Goal: Check status: Check status

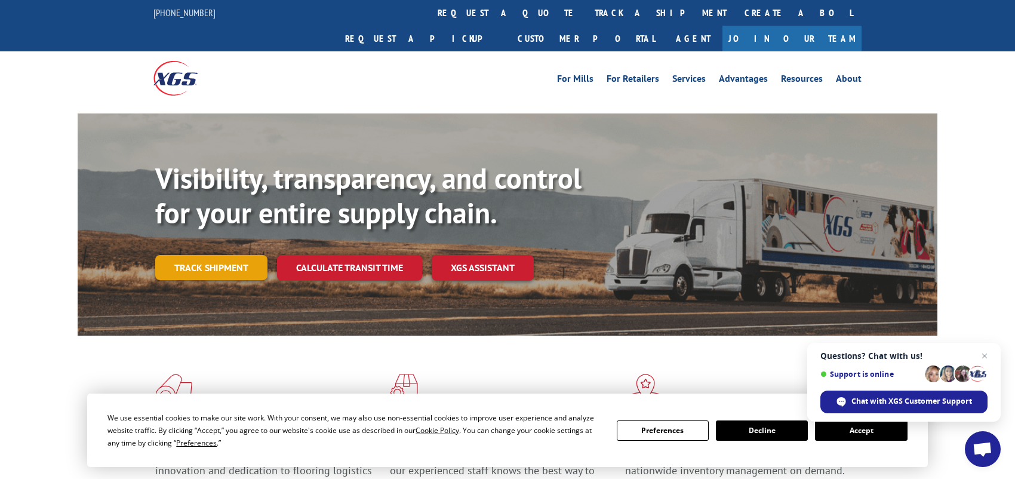
click at [211, 255] on link "Track shipment" at bounding box center [211, 267] width 112 height 25
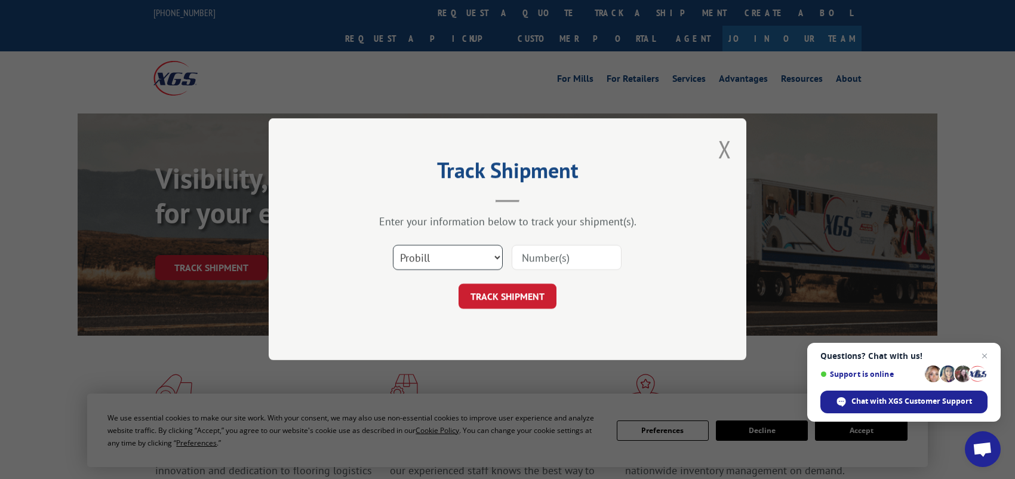
click at [434, 260] on select "Select category... Probill BOL PO" at bounding box center [448, 258] width 110 height 25
select select "po"
click at [393, 246] on select "Select category... Probill BOL PO" at bounding box center [448, 258] width 110 height 25
paste input "XPGBL"
drag, startPoint x: 572, startPoint y: 259, endPoint x: 480, endPoint y: 240, distance: 94.0
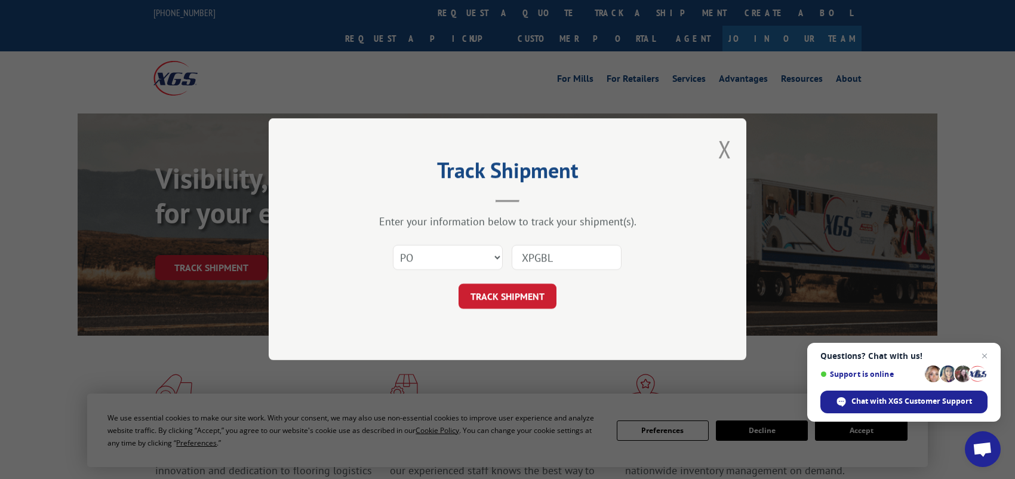
click at [480, 240] on div "Select category... Probill BOL PO XPGBL" at bounding box center [508, 257] width 358 height 39
type input "298704321"
click button "TRACK SHIPMENT" at bounding box center [508, 296] width 98 height 25
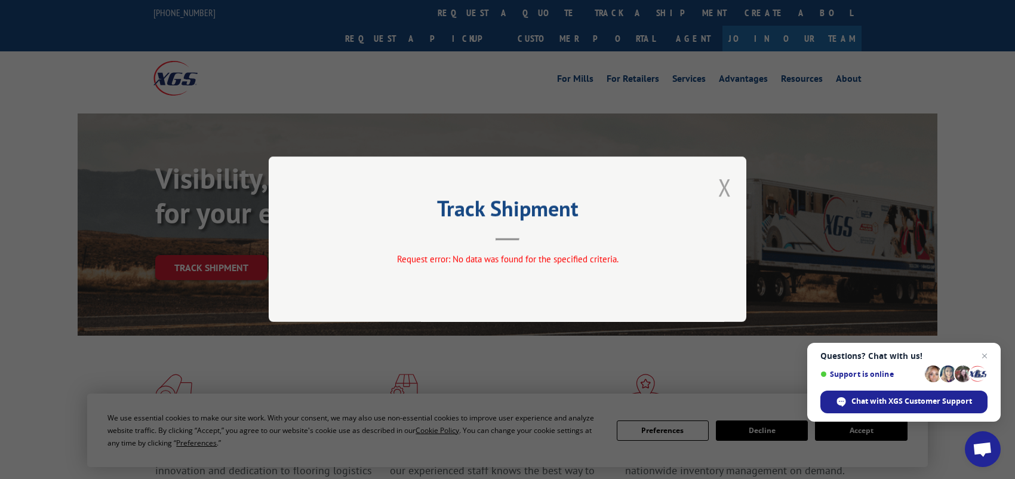
click at [720, 189] on button "Close modal" at bounding box center [725, 187] width 13 height 32
